Goal: Navigation & Orientation: Understand site structure

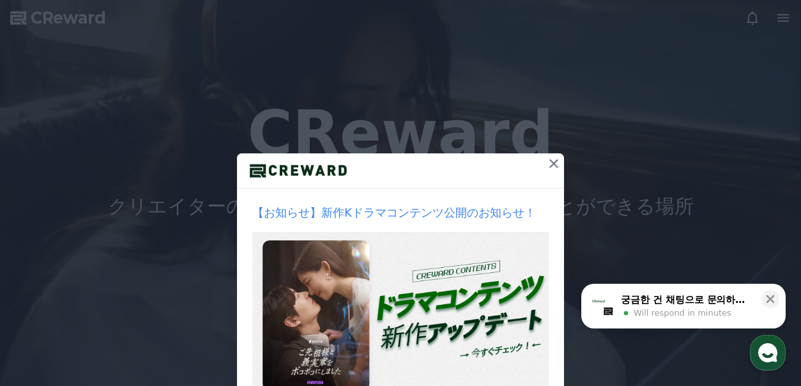
click at [552, 164] on icon at bounding box center [553, 163] width 15 height 15
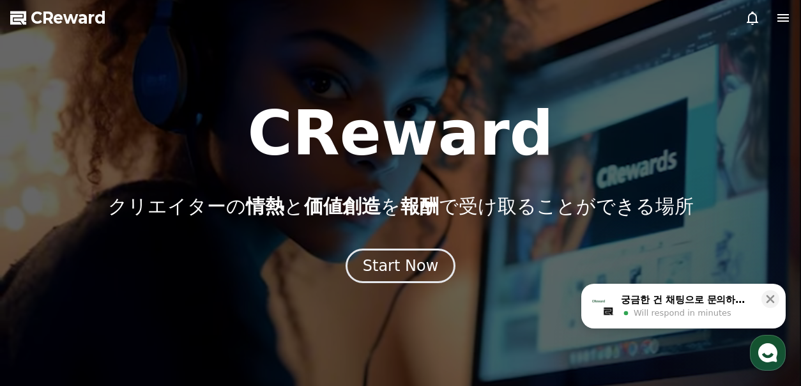
click at [780, 20] on icon at bounding box center [782, 18] width 11 height 8
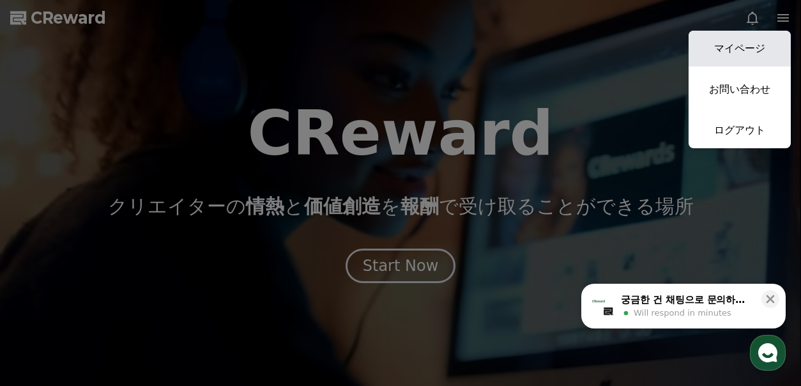
click at [756, 47] on link "マイページ" at bounding box center [739, 49] width 102 height 36
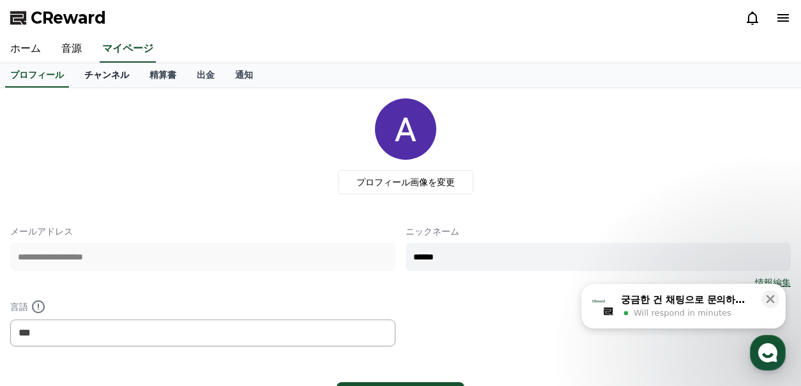
click at [107, 80] on link "チャンネル" at bounding box center [106, 75] width 65 height 24
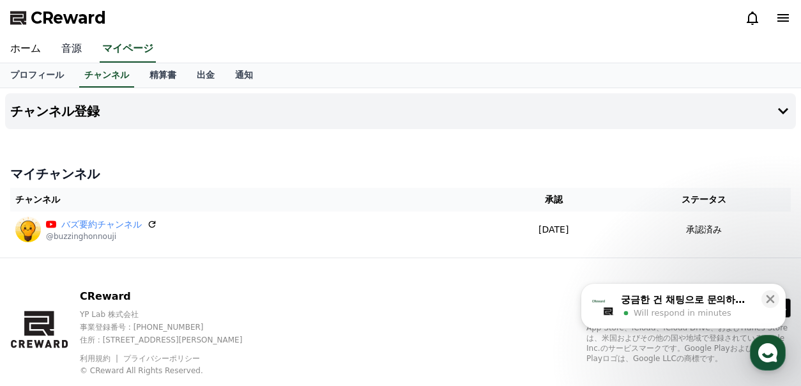
click at [70, 51] on link "音源" at bounding box center [71, 49] width 41 height 27
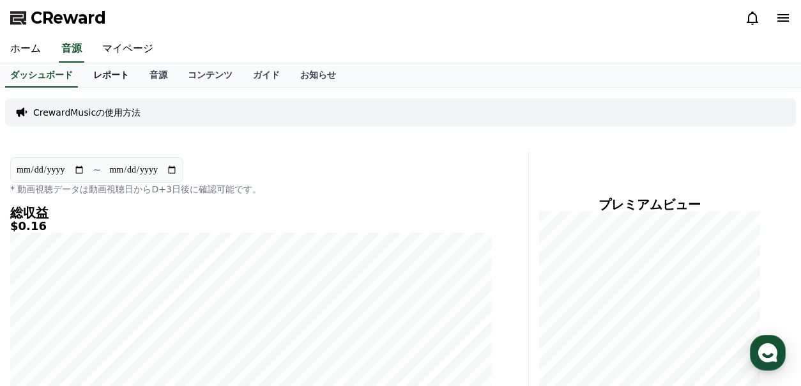
click at [109, 80] on link "レポート" at bounding box center [111, 75] width 56 height 24
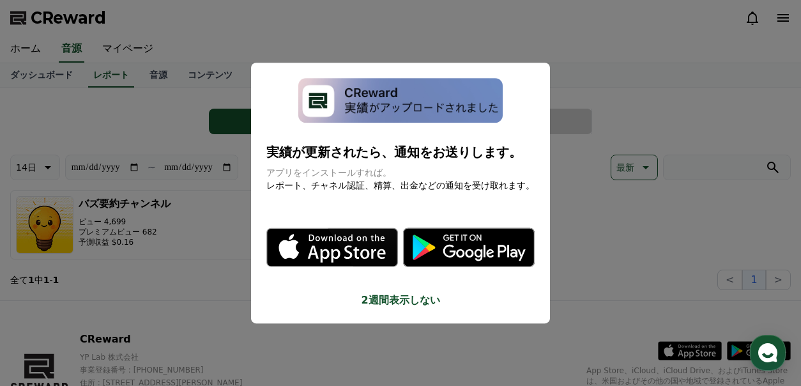
click at [192, 266] on button "close modal" at bounding box center [400, 193] width 801 height 386
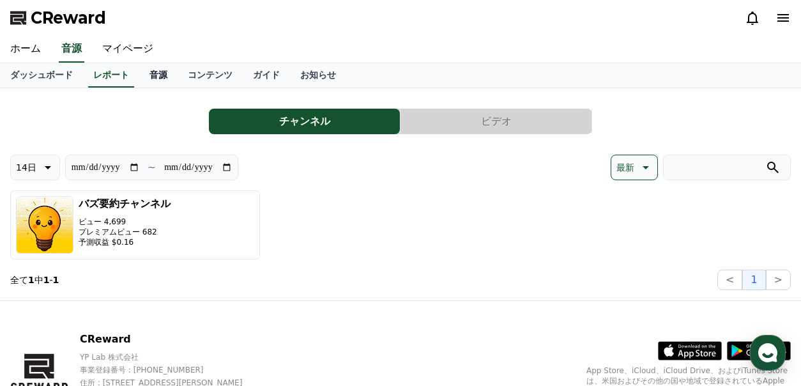
click at [154, 70] on link "音源" at bounding box center [158, 75] width 38 height 24
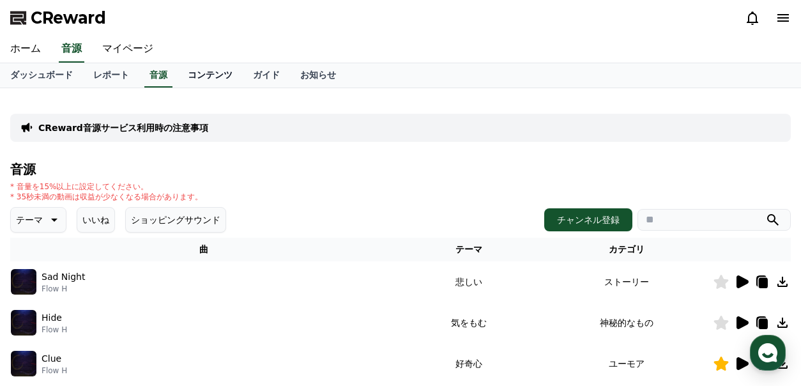
click at [220, 74] on link "コンテンツ" at bounding box center [209, 75] width 65 height 24
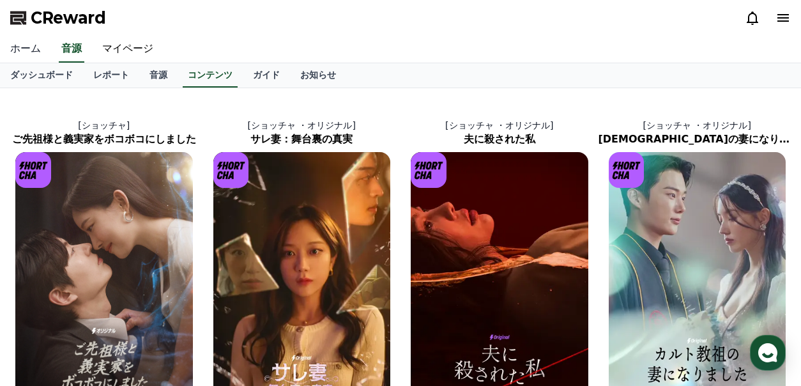
click at [27, 49] on link "ホーム" at bounding box center [25, 49] width 51 height 27
